Goal: Feedback & Contribution: Submit feedback/report problem

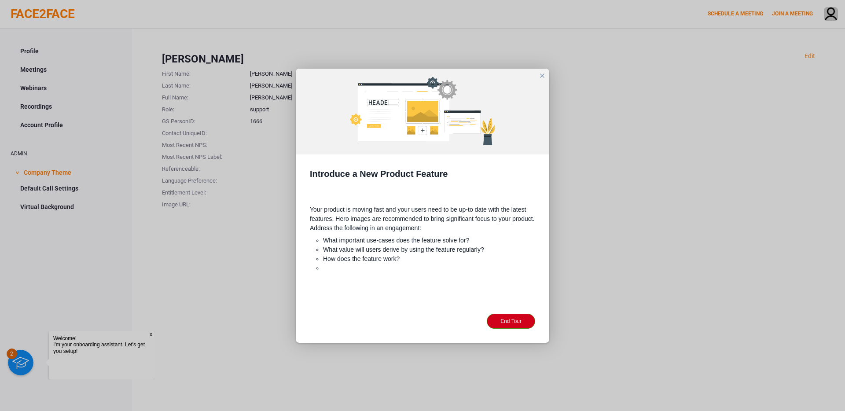
click at [544, 75] on div "close" at bounding box center [542, 75] width 7 height 7
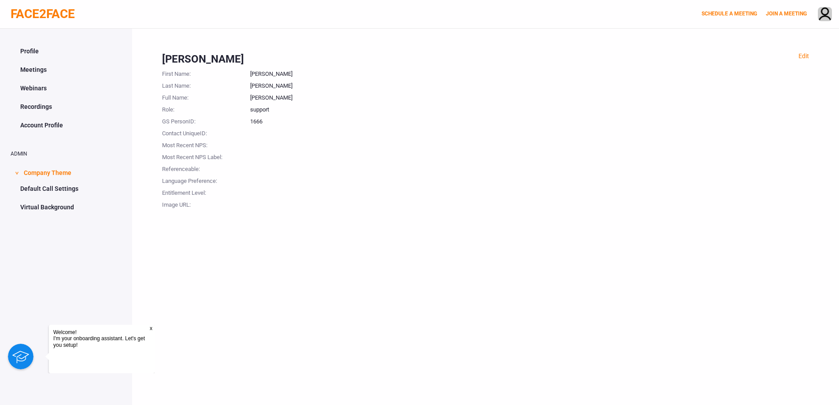
click at [15, 357] on button "Knowledge Center Bot, also known as KC Bot is an onboarding assistant that allo…" at bounding box center [21, 356] width 26 height 26
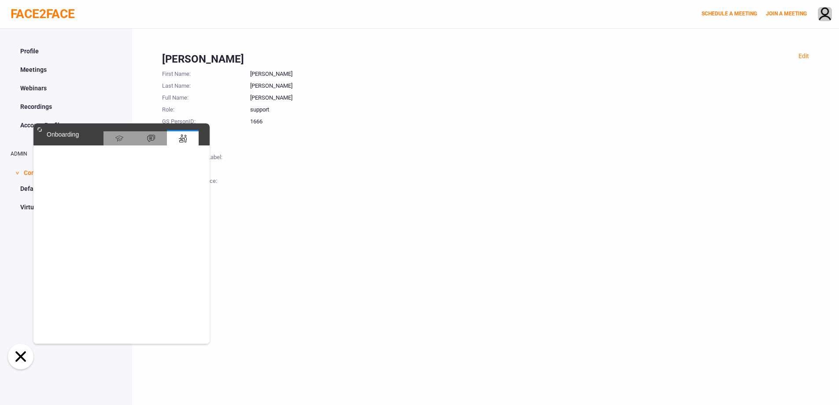
click at [368, 232] on div "Edit [PERSON_NAME] First Name : [PERSON_NAME] Last Name : [PERSON_NAME] Full Na…" at bounding box center [485, 231] width 707 height 405
click at [37, 130] on icon "Expand" at bounding box center [39, 129] width 9 height 9
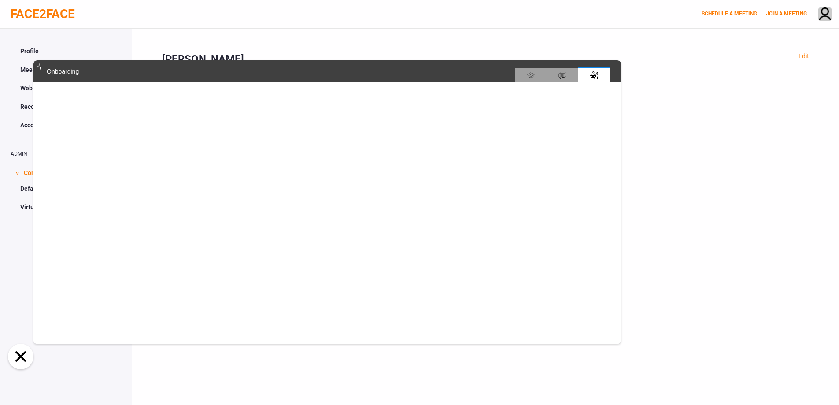
click at [38, 65] on icon "Expand" at bounding box center [39, 66] width 9 height 9
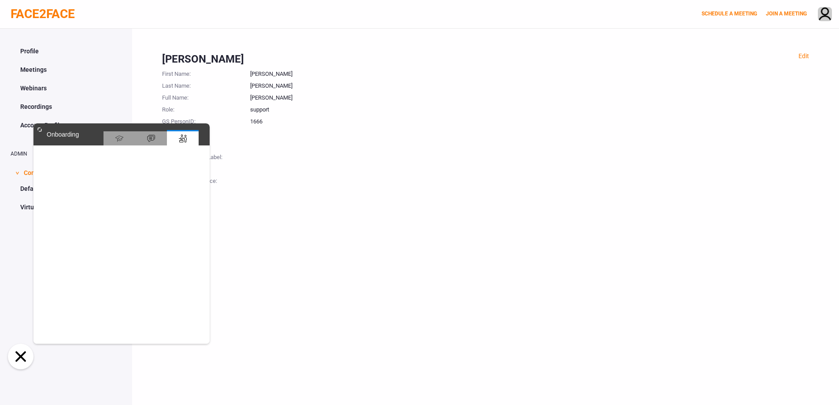
click at [22, 358] on button "Click to close the Knowledge Center Bot window." at bounding box center [21, 356] width 26 height 26
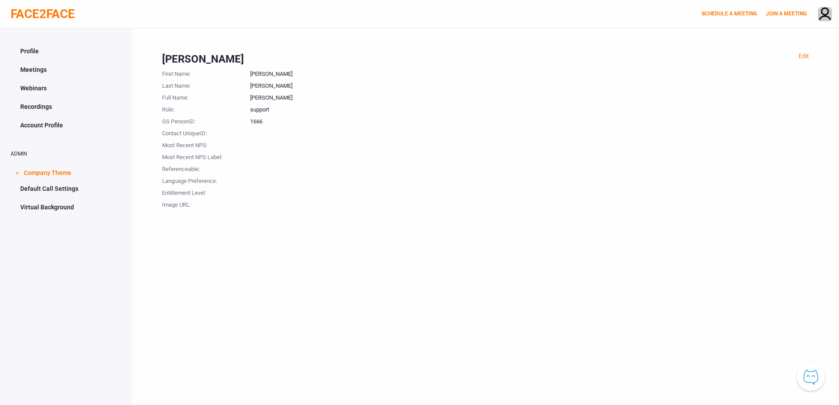
click at [803, 376] on button "Knowledge Center Bot, also known as KC Bot is an onboarding assistant that allo…" at bounding box center [810, 376] width 28 height 28
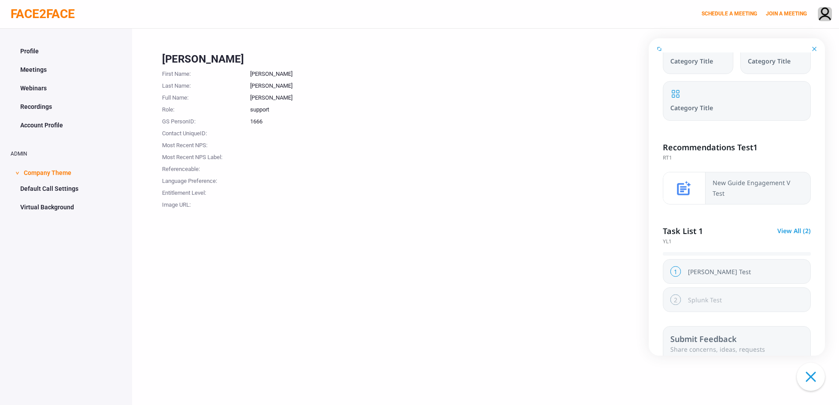
scroll to position [171, 0]
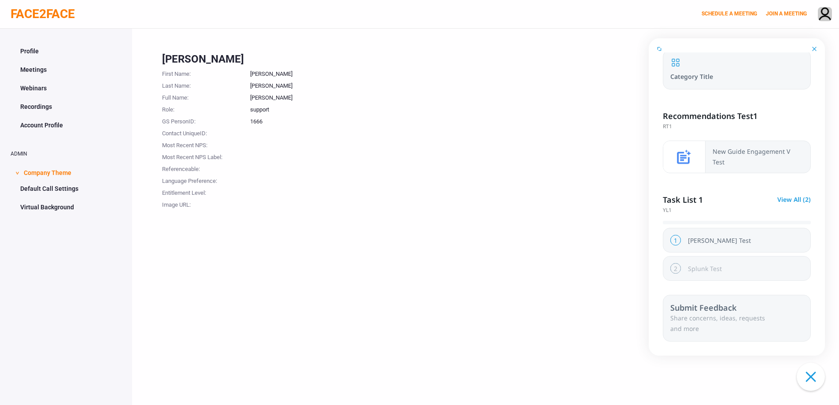
click at [715, 305] on div "Submit Feedback" at bounding box center [722, 307] width 105 height 11
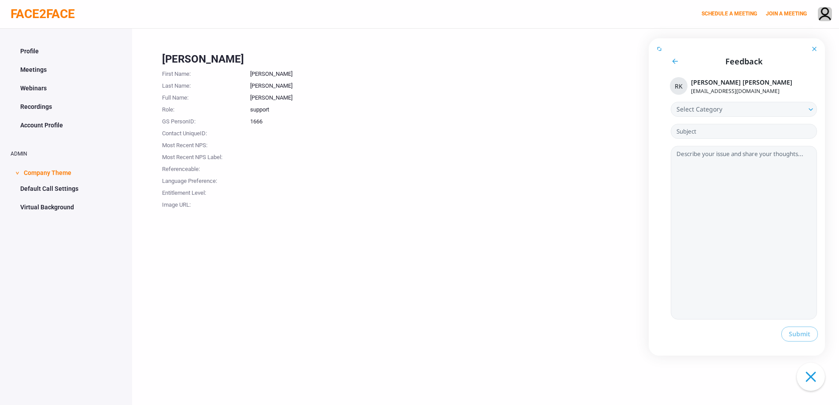
scroll to position [0, 176]
click at [708, 104] on div "Select Category" at bounding box center [735, 109] width 132 height 11
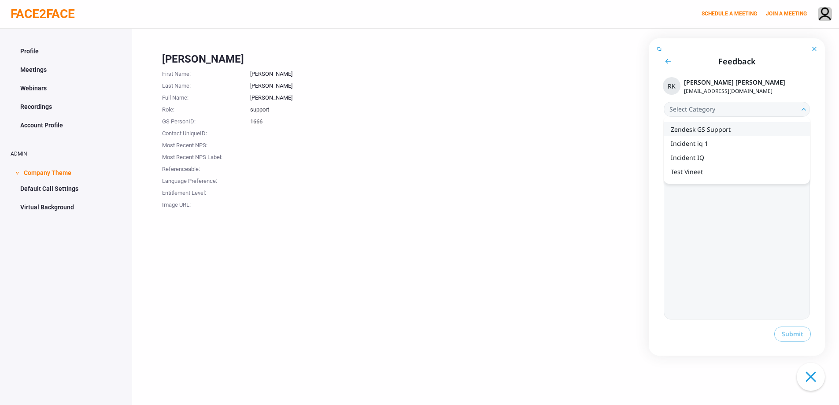
click at [697, 132] on span "Zendesk GS Support" at bounding box center [701, 129] width 60 height 8
click at [695, 134] on div "Select Labels" at bounding box center [735, 131] width 132 height 11
click at [694, 149] on span "technical" at bounding box center [743, 151] width 119 height 8
click at [679, 149] on input "technical" at bounding box center [675, 150] width 7 height 7
checkbox input "true"
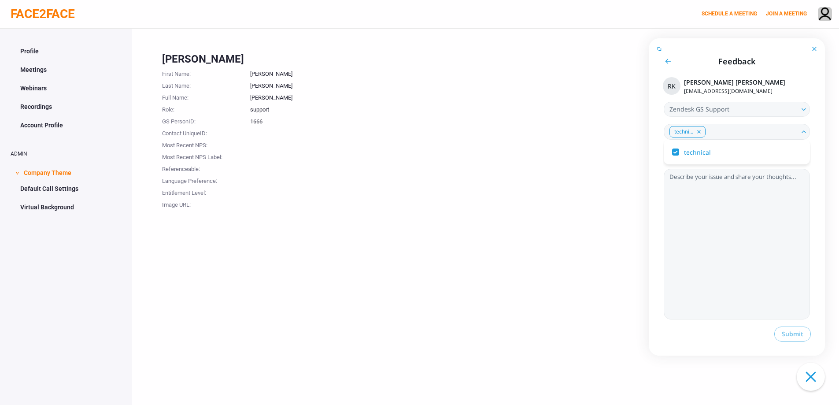
click at [718, 244] on textarea at bounding box center [736, 244] width 146 height 151
click at [689, 215] on textarea "To enrich screen reader interactions, please activate Accessibility in Grammarl…" at bounding box center [736, 244] width 146 height 151
click at [691, 152] on input at bounding box center [736, 154] width 146 height 15
type input "This is my first test"
click at [692, 182] on textarea "To enrich screen reader interactions, please activate Accessibility in Grammarl…" at bounding box center [736, 244] width 146 height 151
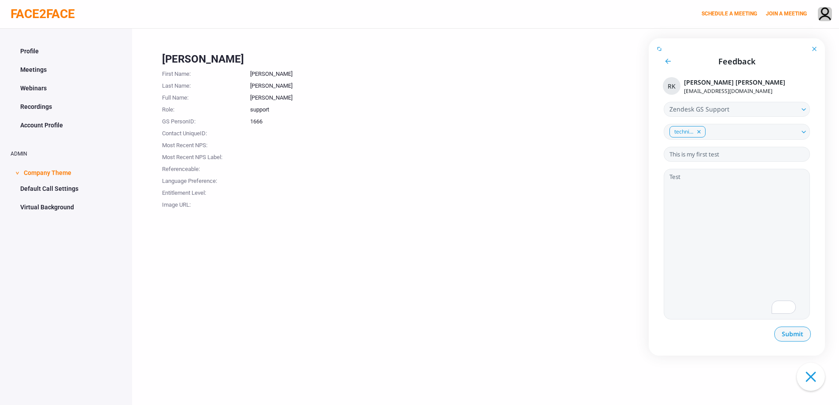
type textarea "Test"
click at [794, 331] on button "Submit" at bounding box center [792, 333] width 37 height 15
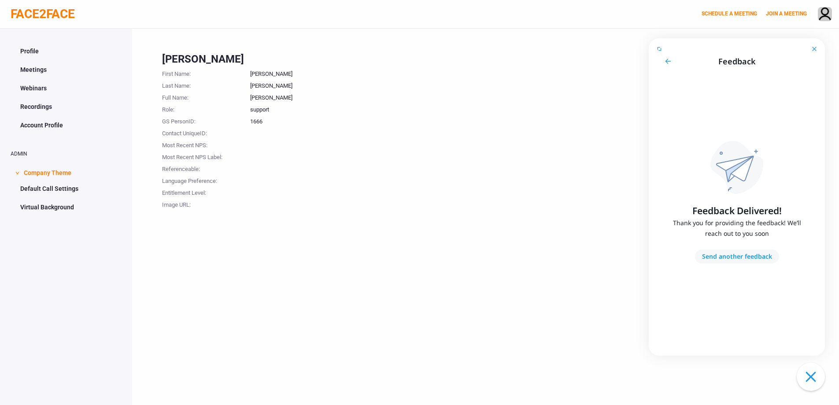
click at [726, 256] on button "Send another feedback" at bounding box center [737, 256] width 84 height 14
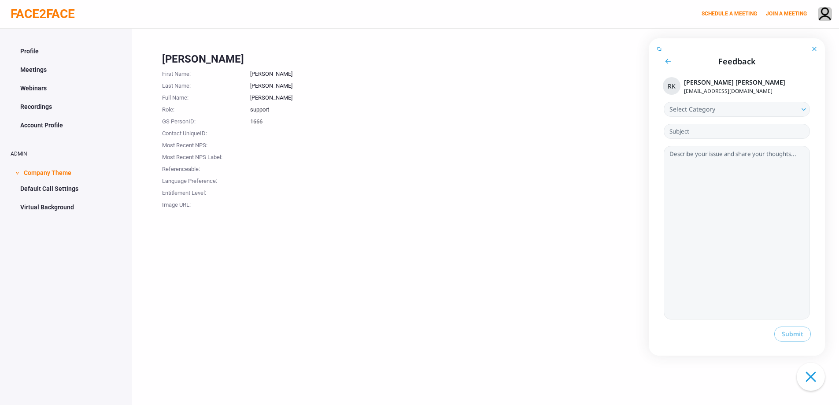
click at [680, 108] on div "Select Category" at bounding box center [735, 109] width 132 height 11
click at [683, 145] on span "Incident iq 1" at bounding box center [689, 143] width 37 height 8
click at [682, 132] on div "Select Labels" at bounding box center [735, 131] width 132 height 11
click at [682, 148] on label "Nee Beta Release" at bounding box center [736, 151] width 146 height 14
click at [679, 148] on input "Nee Beta Release" at bounding box center [675, 150] width 7 height 7
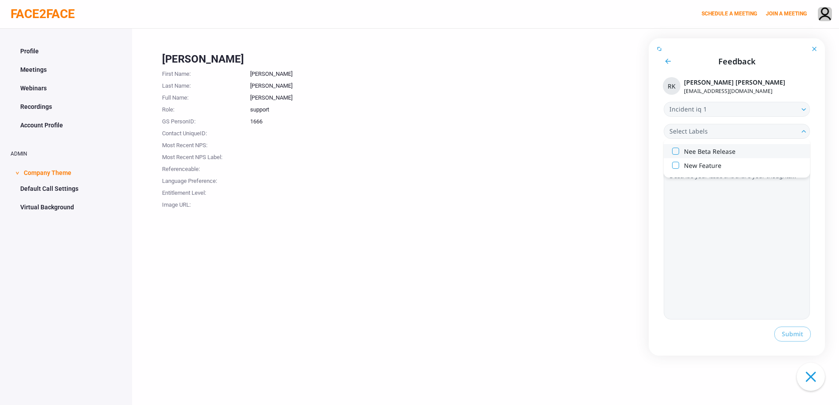
checkbox input "true"
click at [681, 165] on label "New Feature" at bounding box center [736, 166] width 146 height 14
click at [679, 165] on input "New Feature" at bounding box center [675, 165] width 7 height 7
checkbox input "true"
click at [692, 233] on textarea at bounding box center [736, 244] width 146 height 151
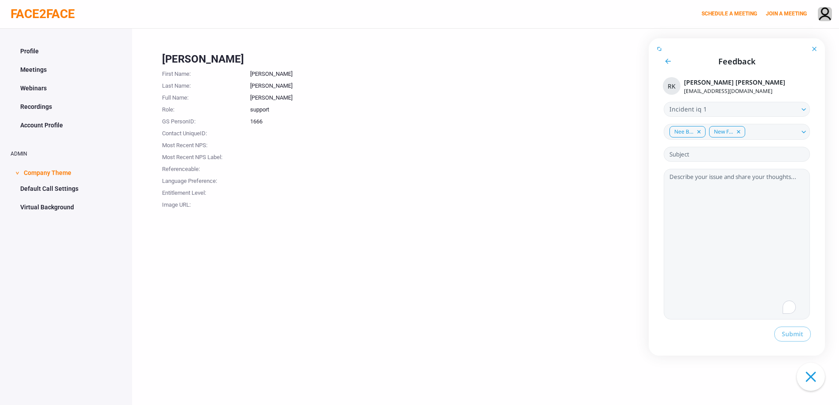
click at [689, 155] on input at bounding box center [736, 154] width 146 height 15
type input "This is a test beta"
click at [695, 205] on textarea "To enrich screen reader interactions, please activate Accessibility in Grammarl…" at bounding box center [736, 244] width 146 height 151
type textarea "Beta test"
click at [785, 334] on button "Submit" at bounding box center [792, 333] width 37 height 15
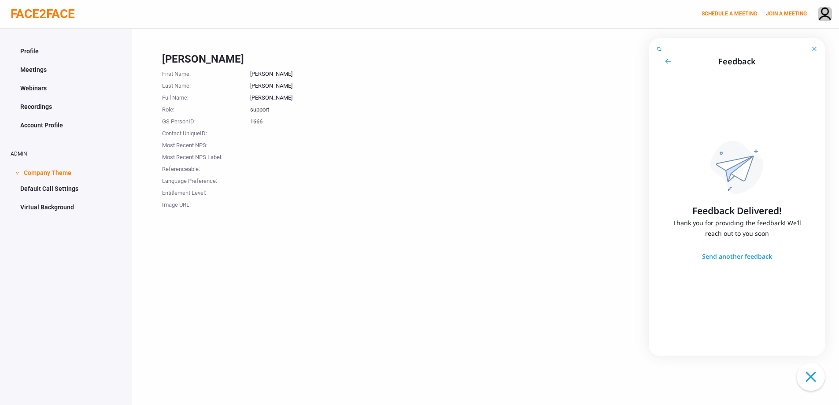
click at [667, 61] on icon at bounding box center [668, 61] width 5 height 0
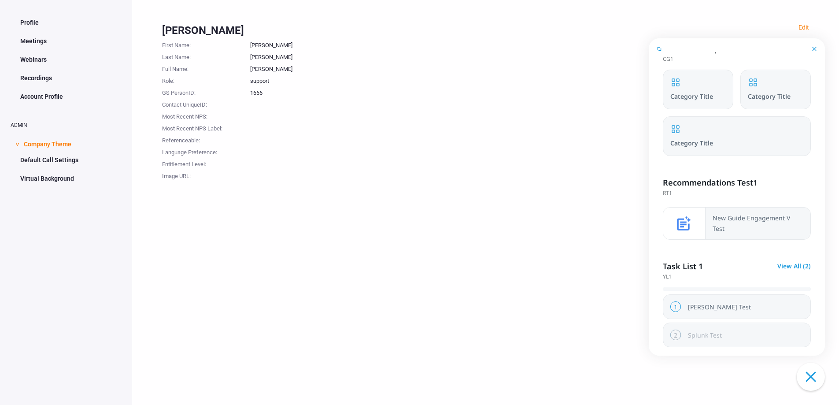
scroll to position [0, 0]
